Goal: Task Accomplishment & Management: Manage account settings

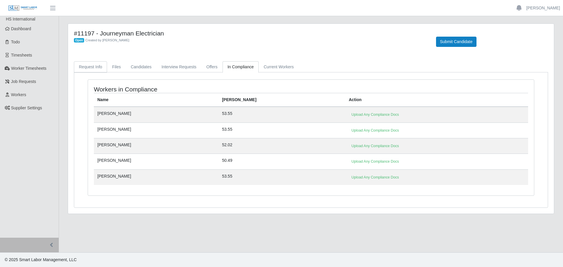
click at [95, 65] on link "Request Info" at bounding box center [90, 66] width 33 height 11
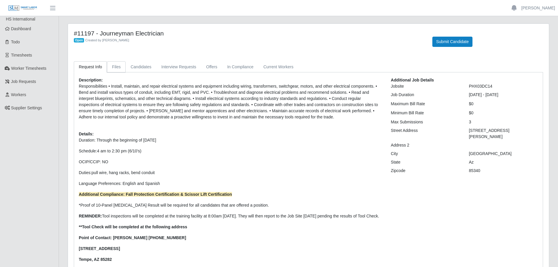
click at [114, 68] on link "Files" at bounding box center [116, 66] width 19 height 11
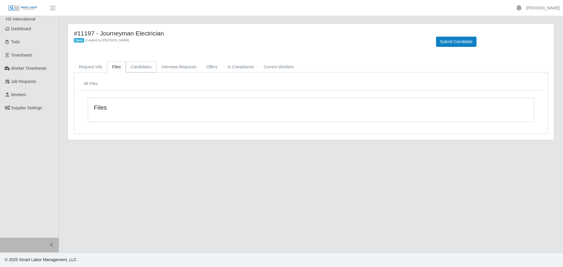
click at [141, 64] on link "Candidates" at bounding box center [141, 66] width 31 height 11
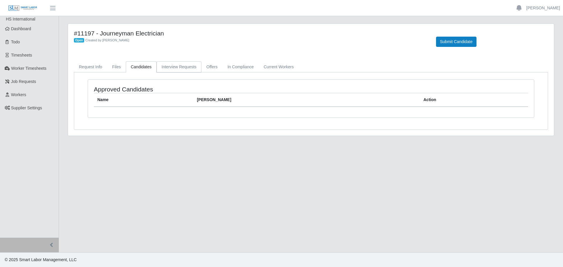
drag, startPoint x: 165, startPoint y: 66, endPoint x: 178, endPoint y: 65, distance: 13.5
click at [166, 66] on link "Interview Requests" at bounding box center [178, 66] width 45 height 11
click at [206, 66] on link "Offers" at bounding box center [211, 66] width 21 height 11
click at [30, 94] on link "Workers" at bounding box center [29, 94] width 59 height 13
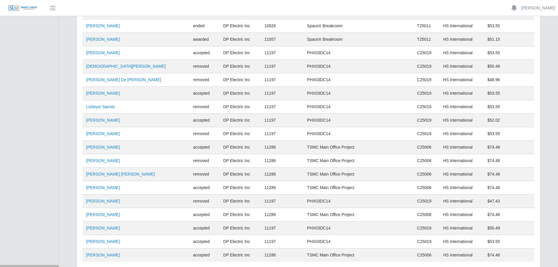
scroll to position [3908, 0]
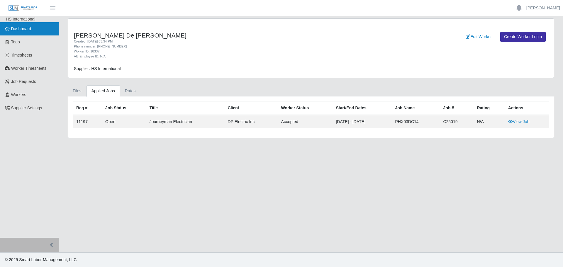
click at [21, 29] on span "Dashboard" at bounding box center [21, 28] width 20 height 5
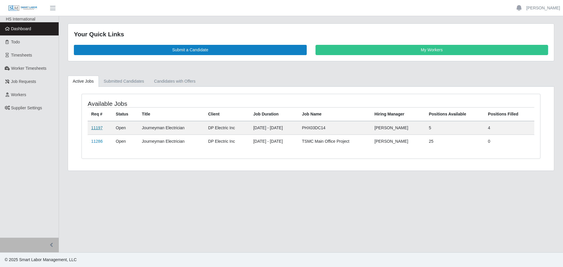
click at [98, 128] on link "11197" at bounding box center [96, 127] width 11 height 5
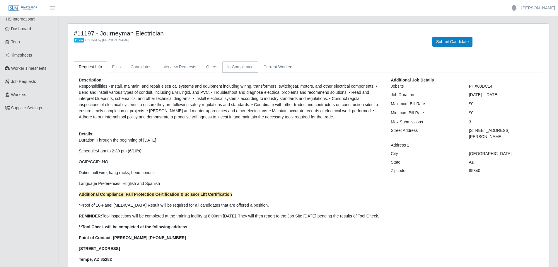
click at [246, 64] on link "In Compliance" at bounding box center [240, 66] width 36 height 11
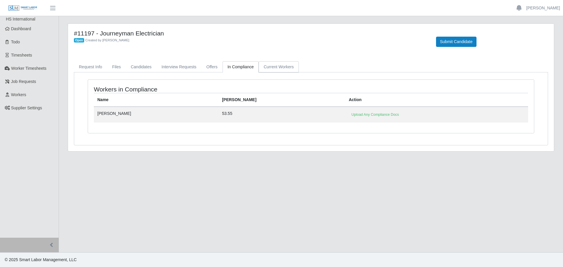
click at [280, 64] on link "Current Workers" at bounding box center [278, 66] width 40 height 11
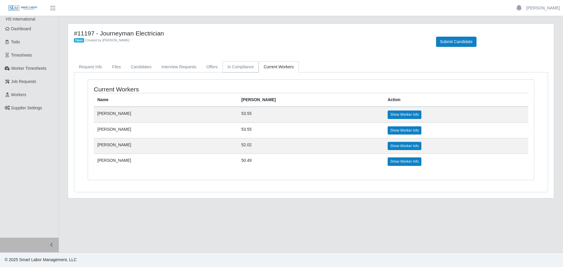
click at [243, 66] on link "In Compliance" at bounding box center [240, 66] width 36 height 11
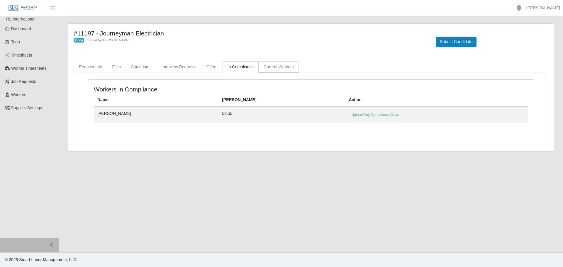
click at [269, 65] on link "Current Workers" at bounding box center [278, 66] width 40 height 11
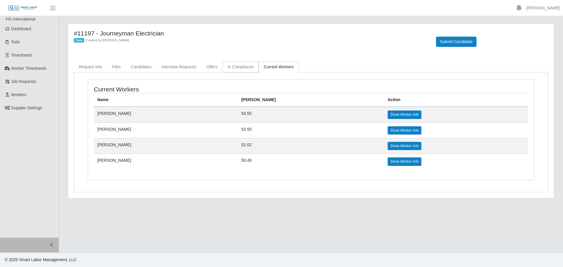
click at [237, 64] on link "In Compliance" at bounding box center [240, 66] width 36 height 11
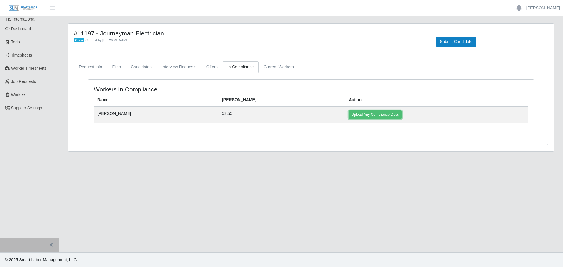
click at [348, 116] on link "Upload Any Compliance Docs" at bounding box center [374, 114] width 53 height 8
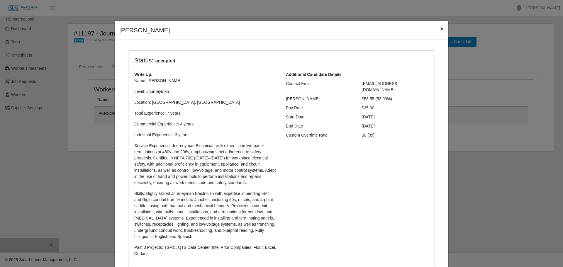
click at [440, 28] on span "×" at bounding box center [442, 28] width 4 height 7
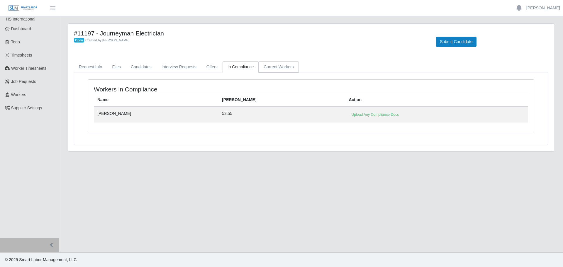
click at [282, 69] on link "Current Workers" at bounding box center [278, 66] width 40 height 11
